Goal: Task Accomplishment & Management: Manage account settings

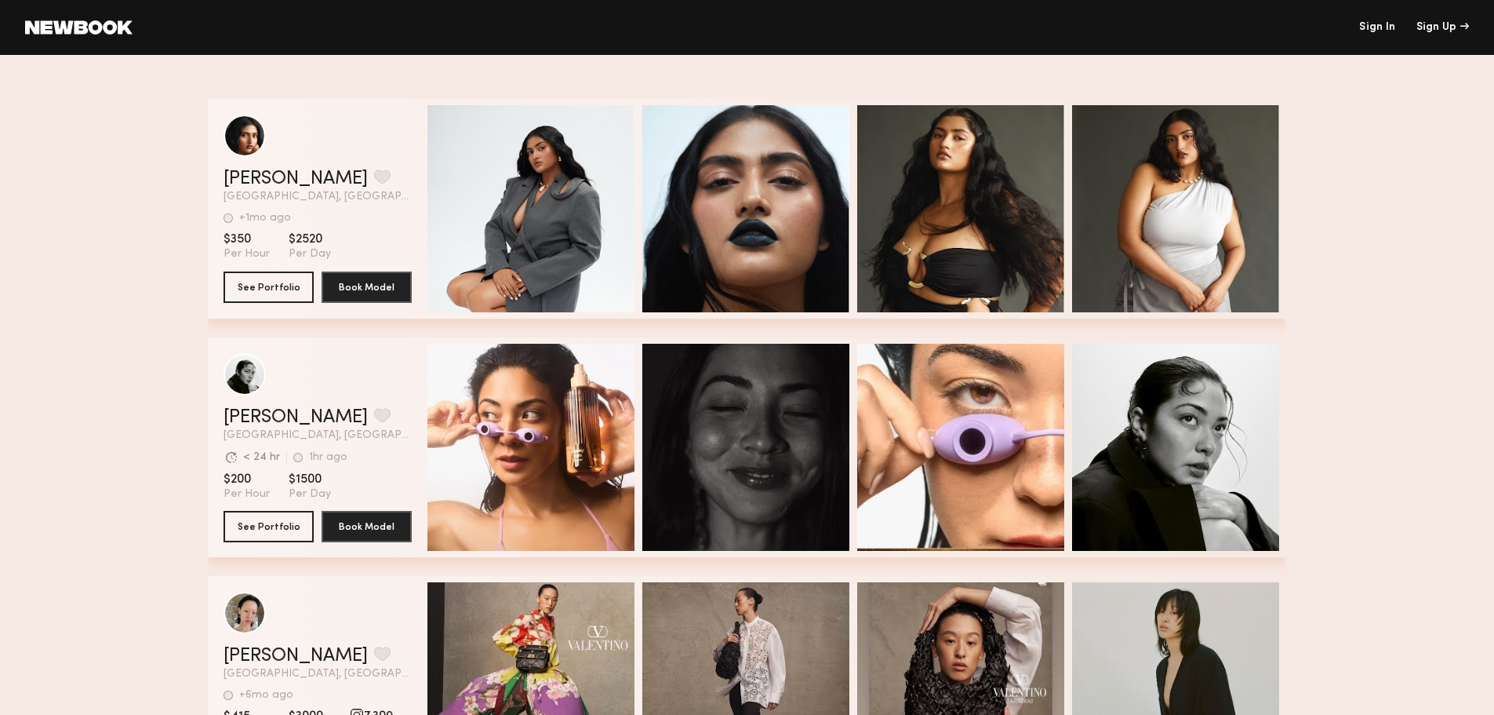
click at [100, 29] on link at bounding box center [78, 27] width 107 height 14
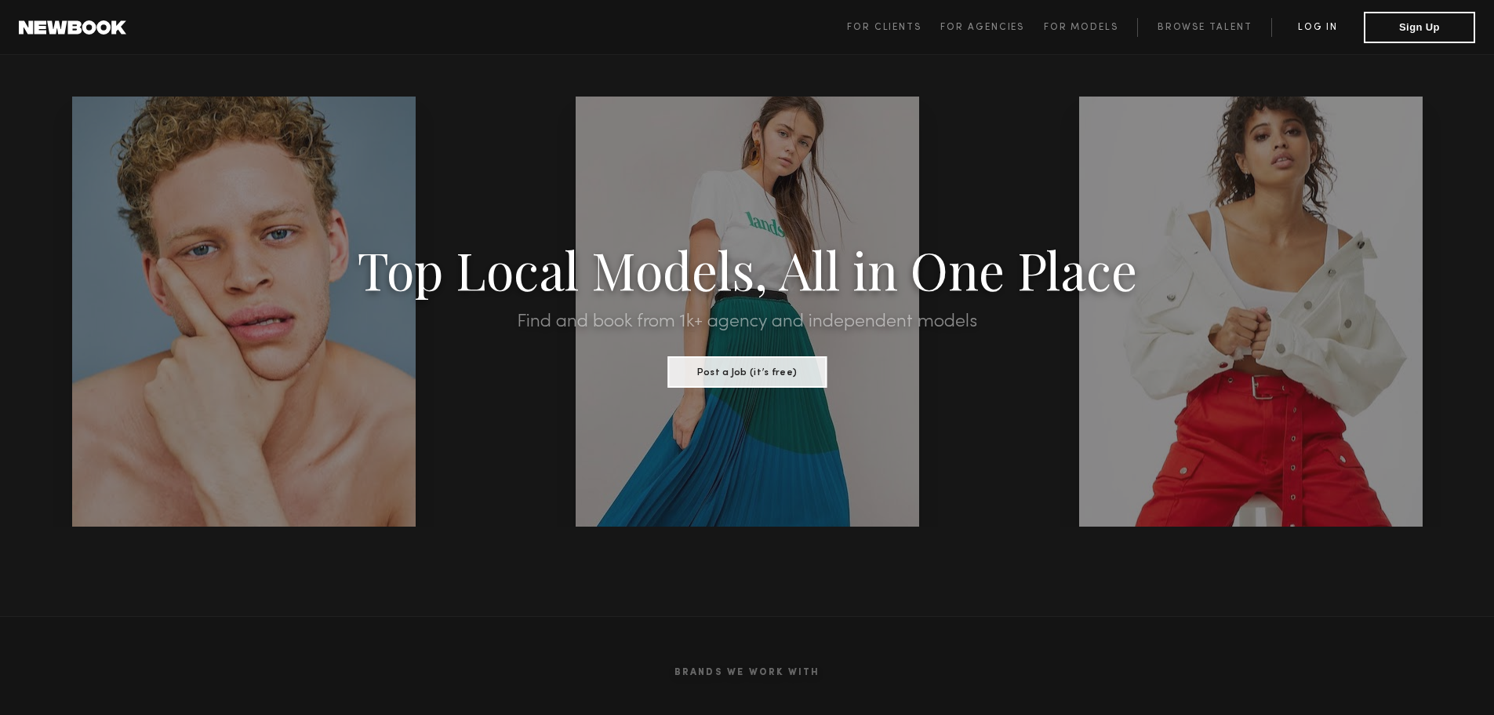
click at [1286, 30] on link "Log in" at bounding box center [1318, 27] width 93 height 19
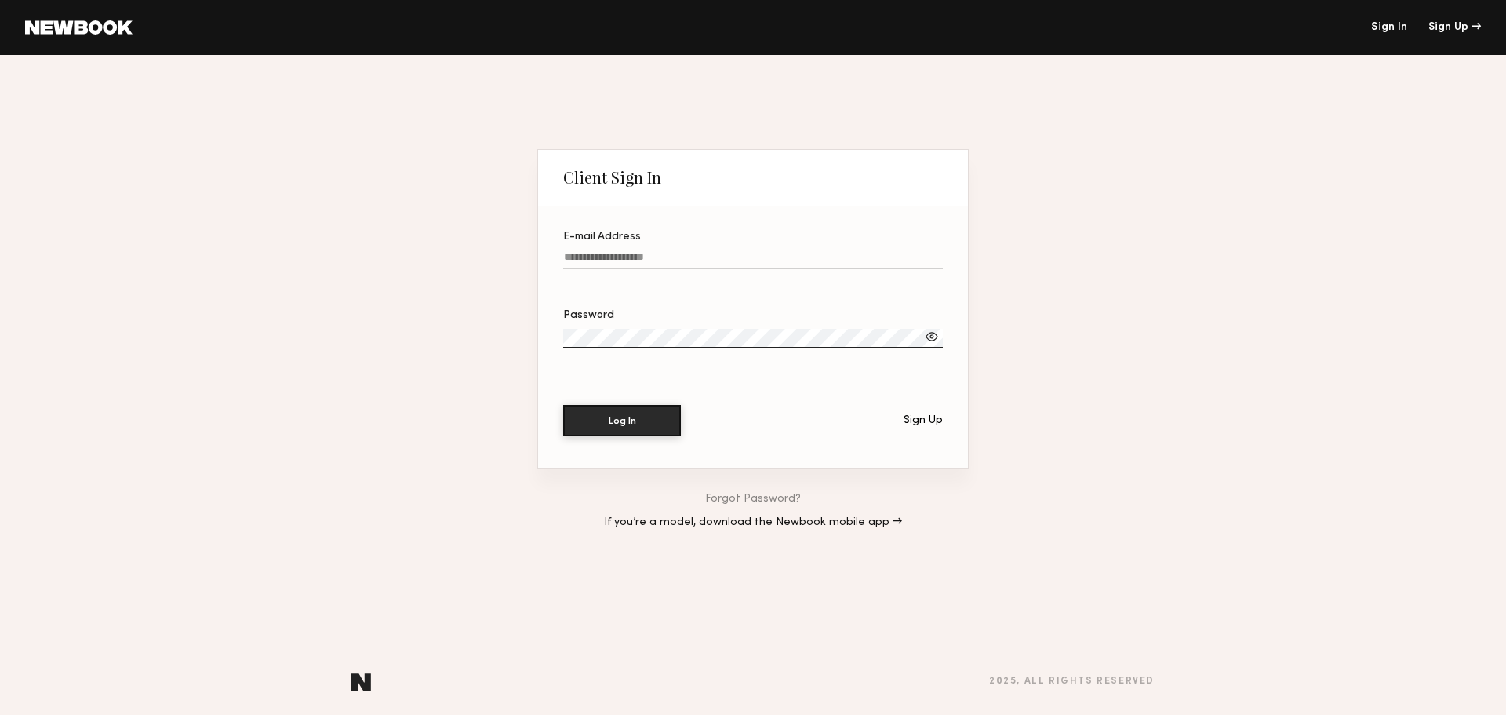
click at [599, 255] on input "E-mail Address" at bounding box center [753, 260] width 380 height 18
type input "**********"
click at [795, 501] on link "Forgot Password?" at bounding box center [753, 498] width 96 height 11
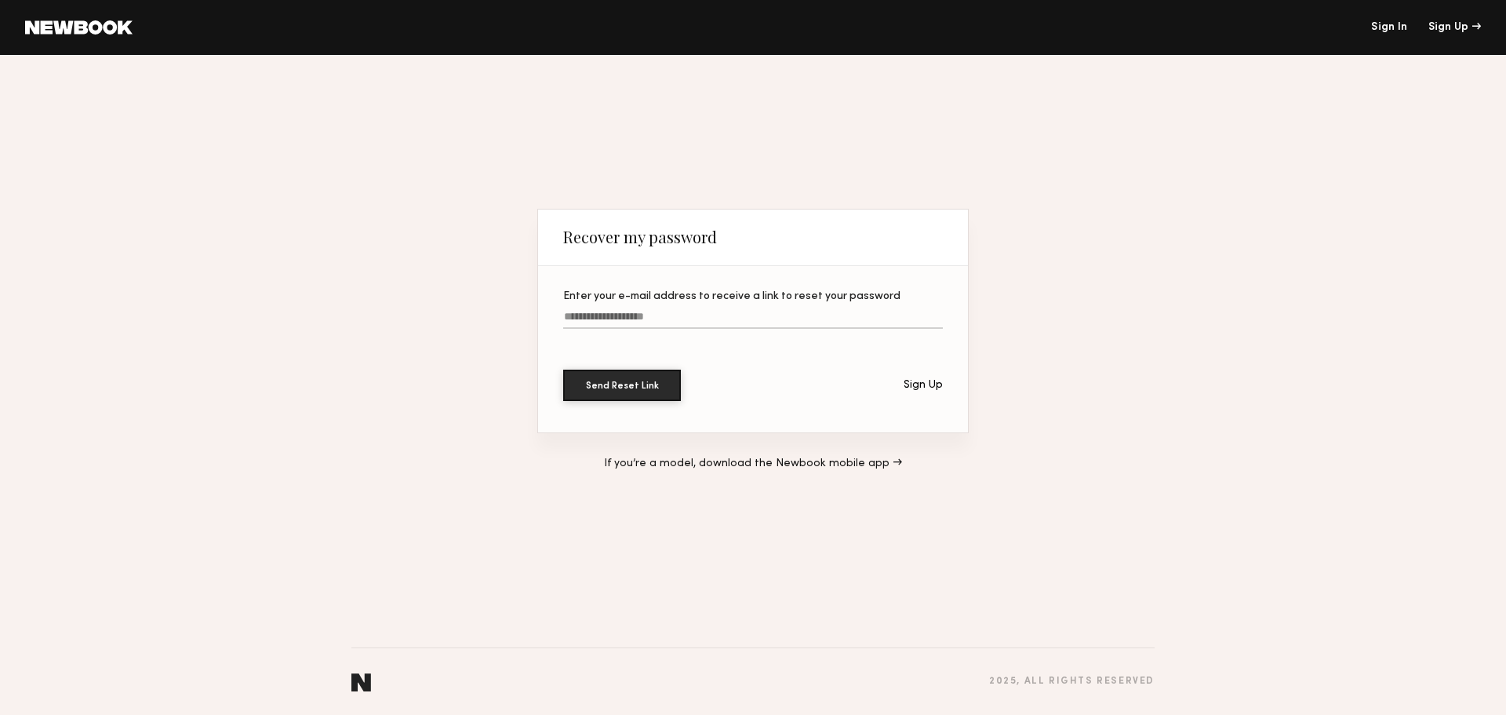
click at [618, 311] on input "Enter your e-mail address to receive a link to reset your password" at bounding box center [753, 320] width 380 height 18
type input "**********"
click at [647, 388] on button "Send Reset Link" at bounding box center [622, 384] width 118 height 31
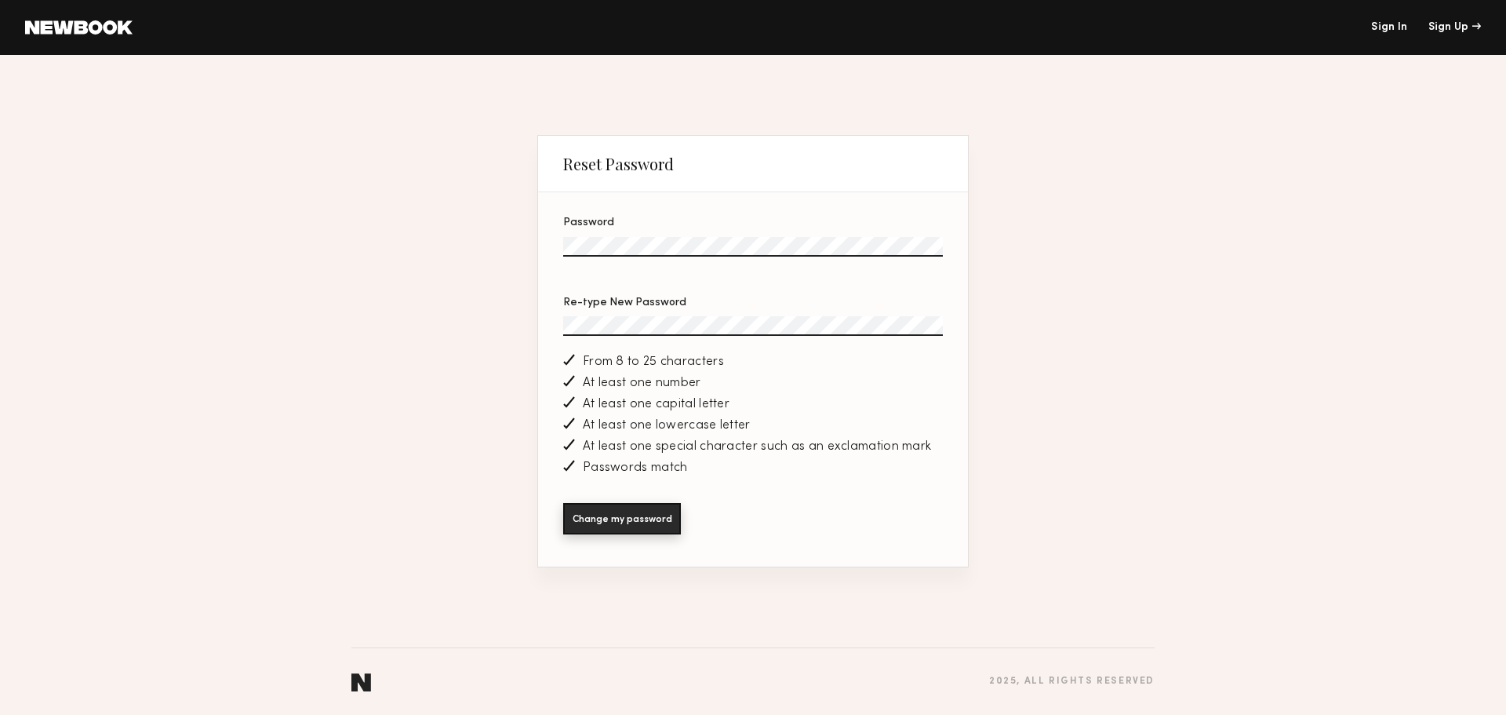
click at [636, 519] on button "Change my password" at bounding box center [622, 518] width 118 height 31
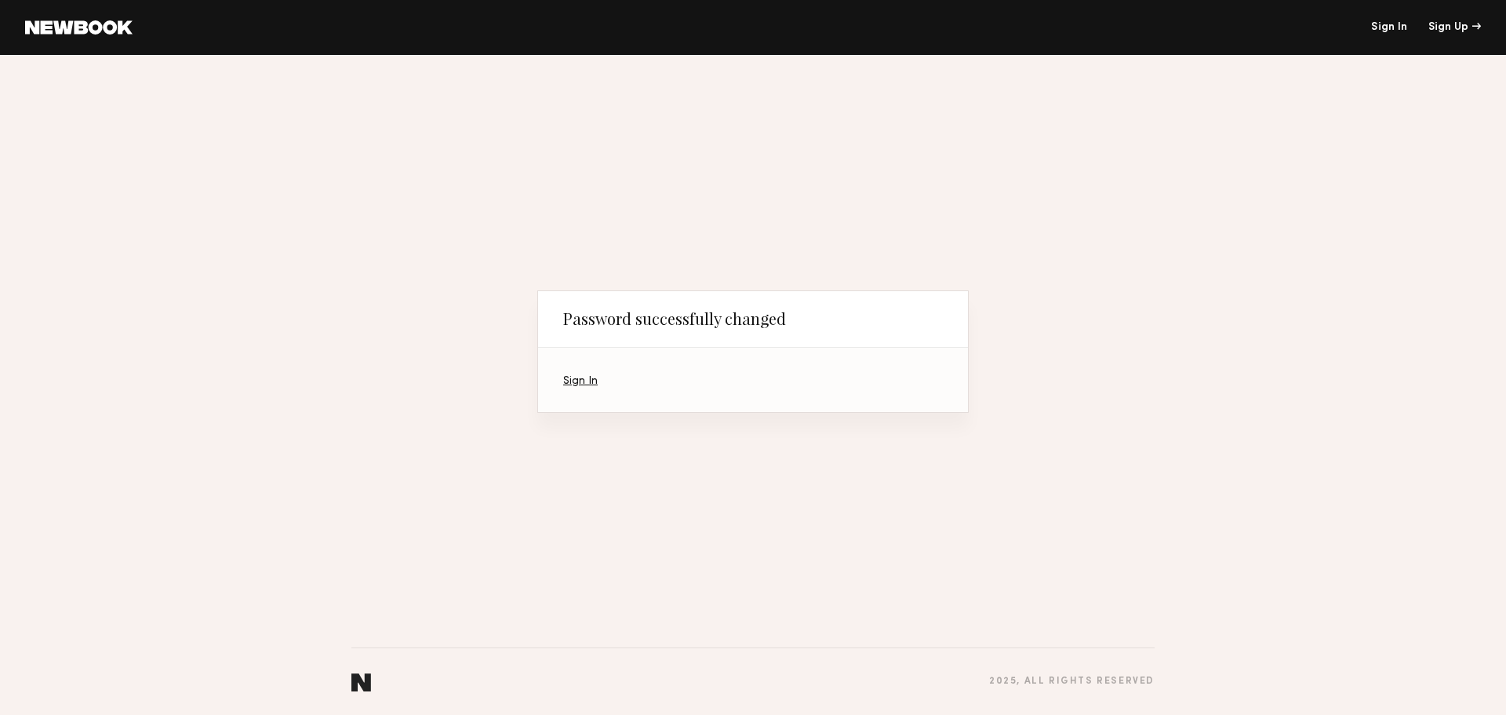
click at [580, 380] on link "Sign In" at bounding box center [580, 381] width 35 height 10
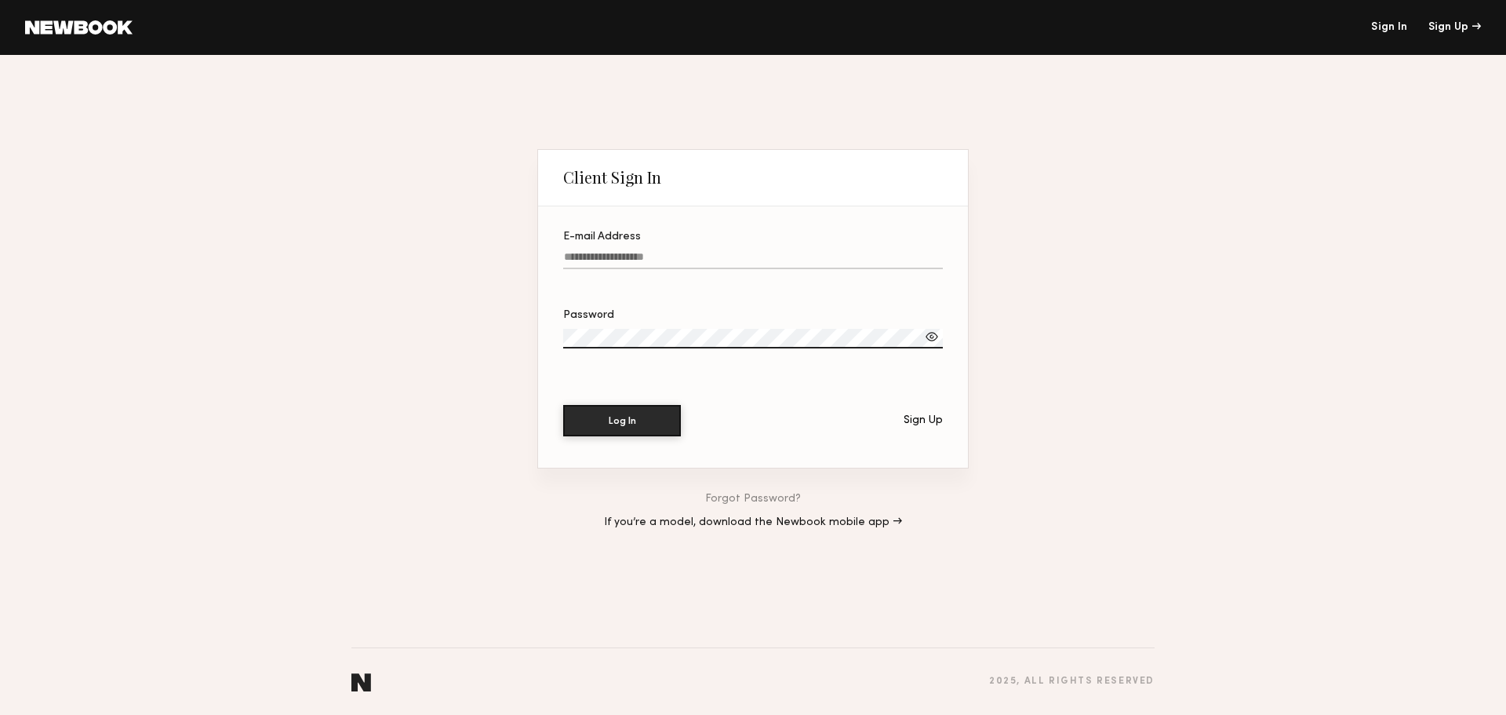
click at [670, 241] on label "E-mail Address" at bounding box center [753, 257] width 380 height 53
click at [670, 251] on input "E-mail Address" at bounding box center [753, 260] width 380 height 18
click at [661, 255] on input "E-mail Address" at bounding box center [753, 260] width 380 height 18
click at [610, 254] on input "**********" at bounding box center [753, 260] width 380 height 18
type input "**********"
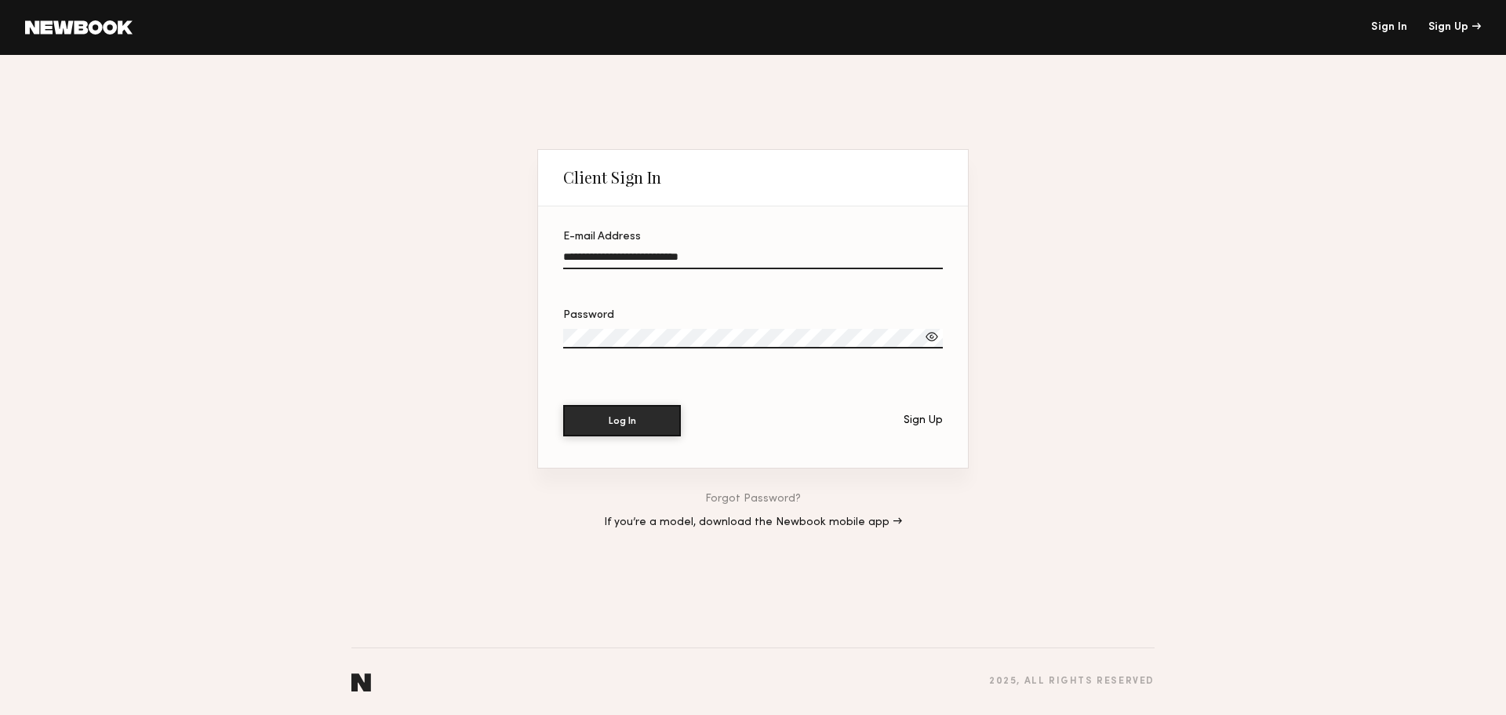
click at [932, 336] on div at bounding box center [932, 337] width 16 height 16
click at [646, 418] on button "Log In" at bounding box center [622, 419] width 118 height 31
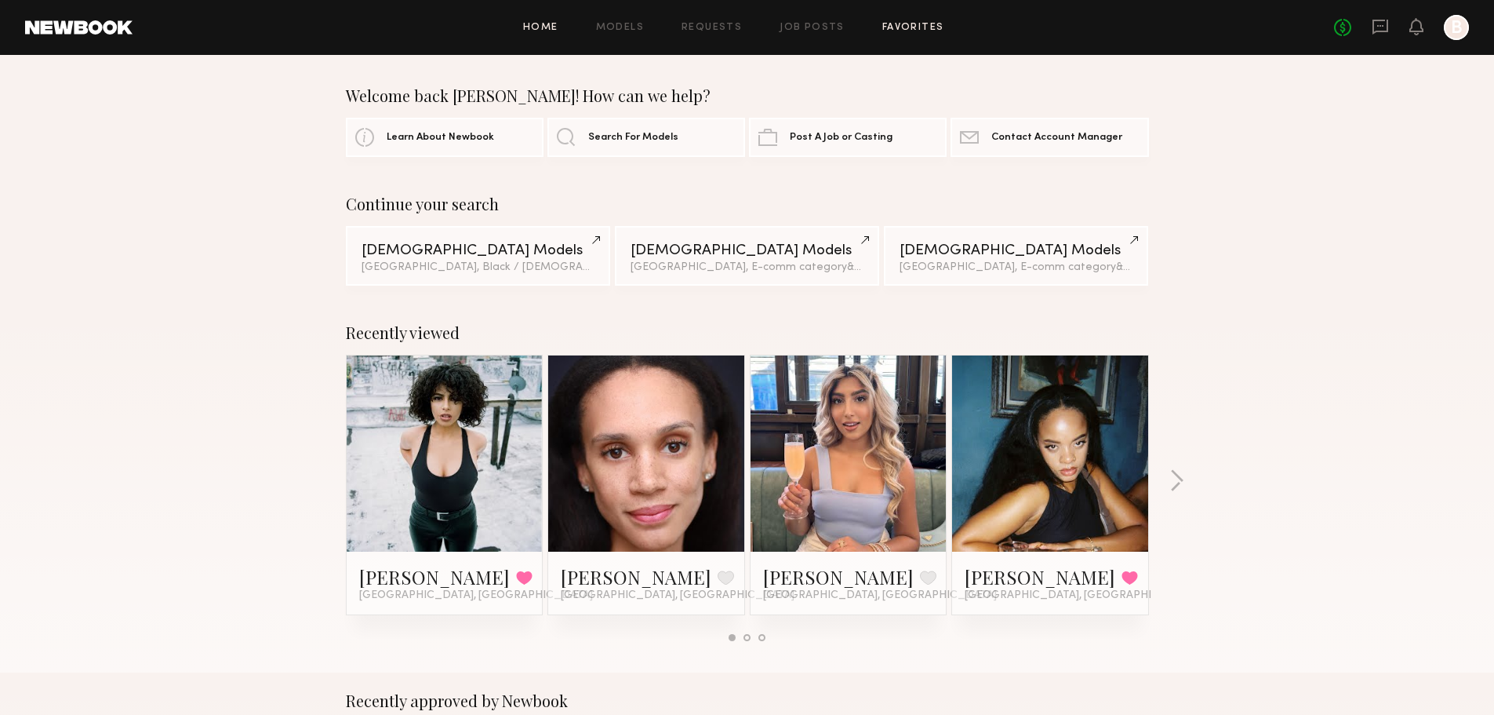
click at [910, 28] on link "Favorites" at bounding box center [914, 28] width 62 height 10
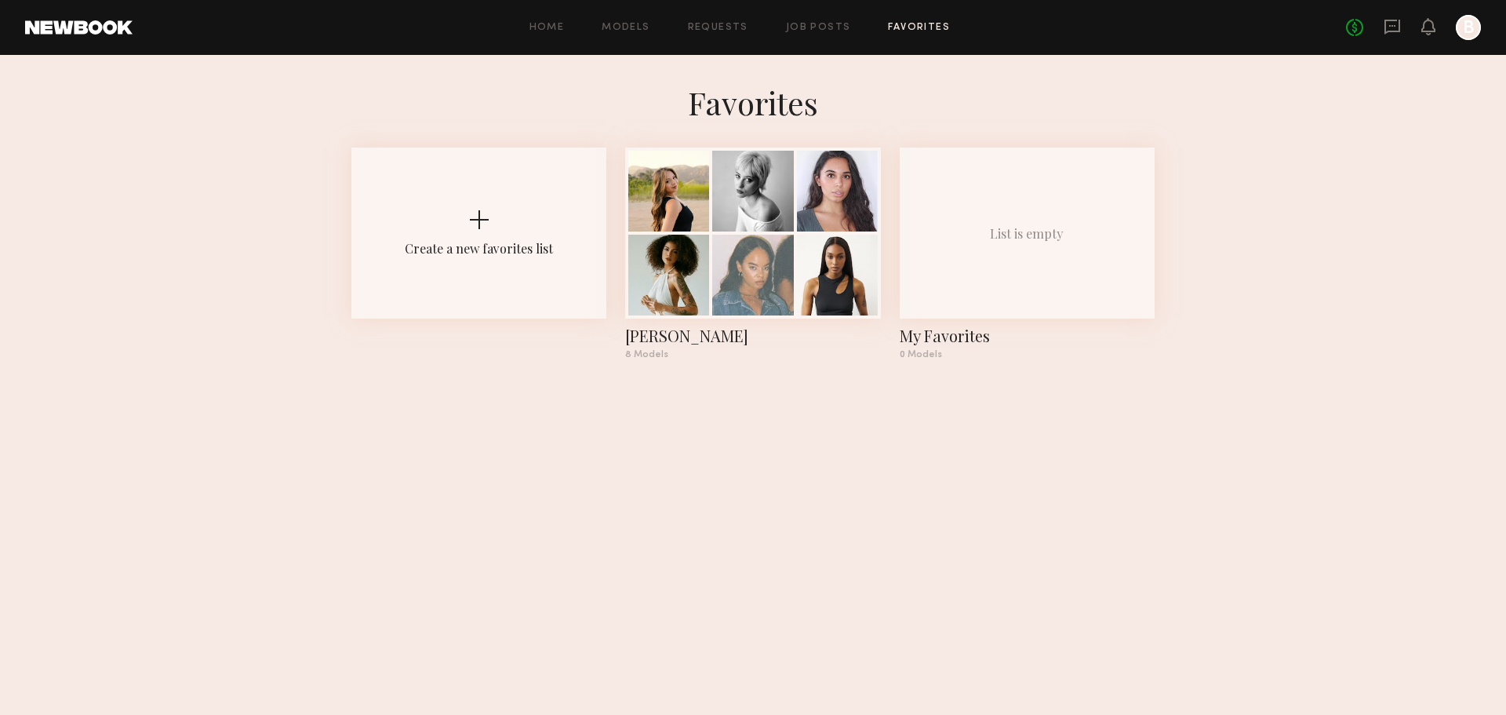
click at [617, 277] on div "Create a new favorites list CALHOUN 8 Models List is empty My Favorites 0 Models" at bounding box center [752, 259] width 803 height 224
click at [762, 267] on div at bounding box center [752, 273] width 81 height 81
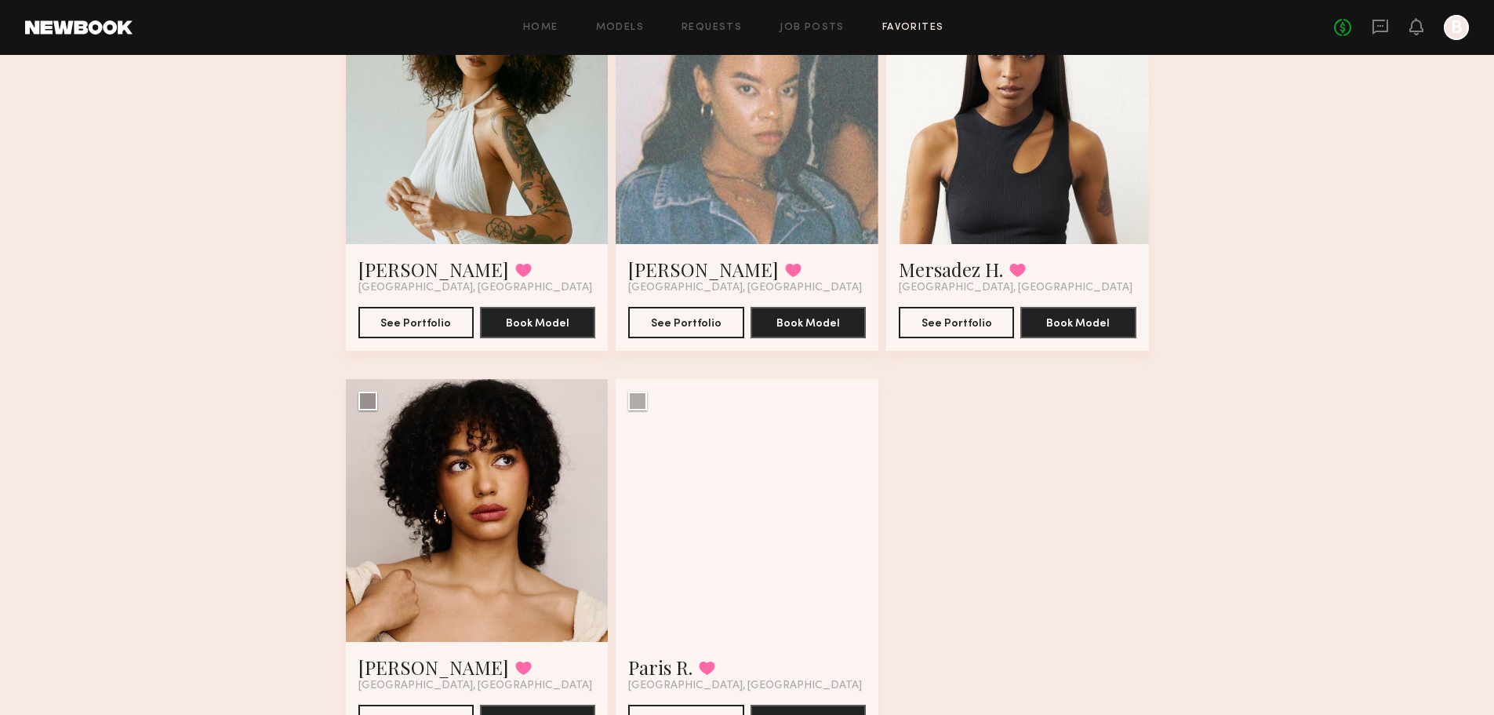
scroll to position [706, 0]
